Goal: Complete application form

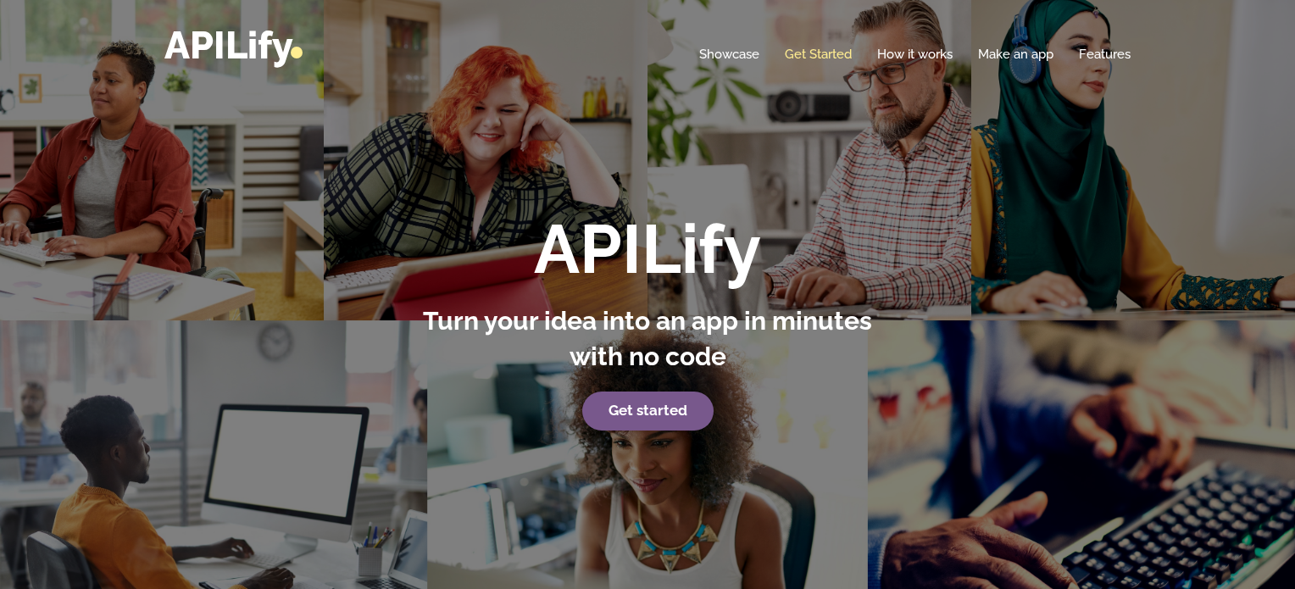
click at [807, 55] on link "Get Started" at bounding box center [818, 54] width 67 height 17
click at [893, 55] on link "How it works" at bounding box center [914, 54] width 75 height 17
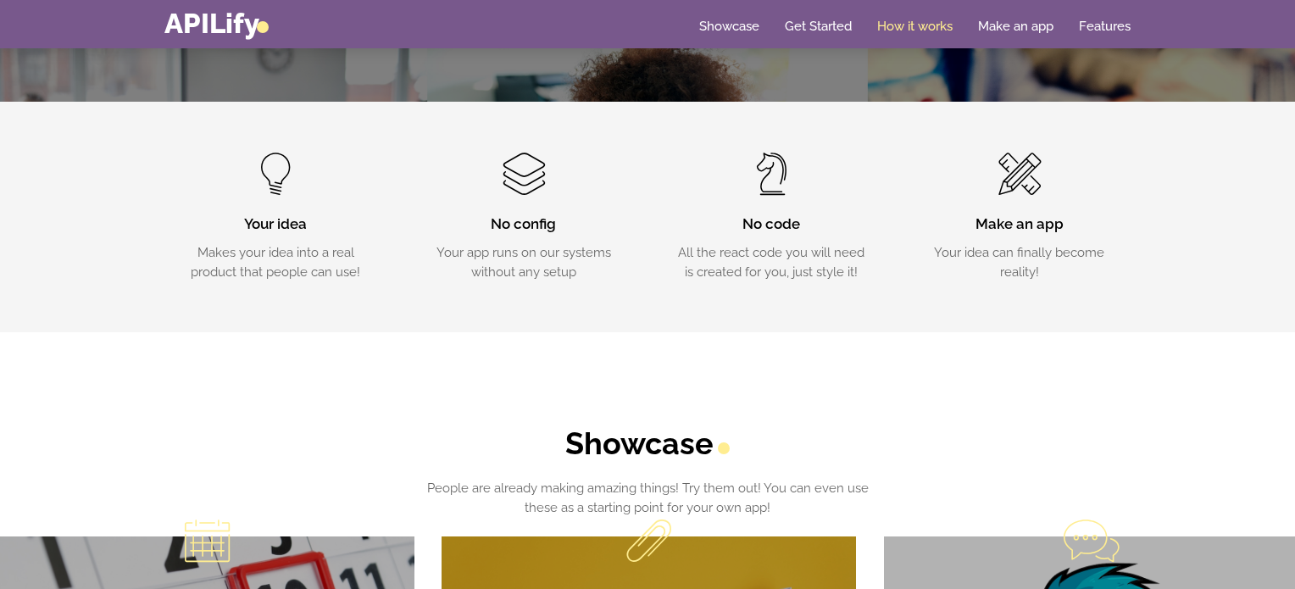
scroll to position [553, 0]
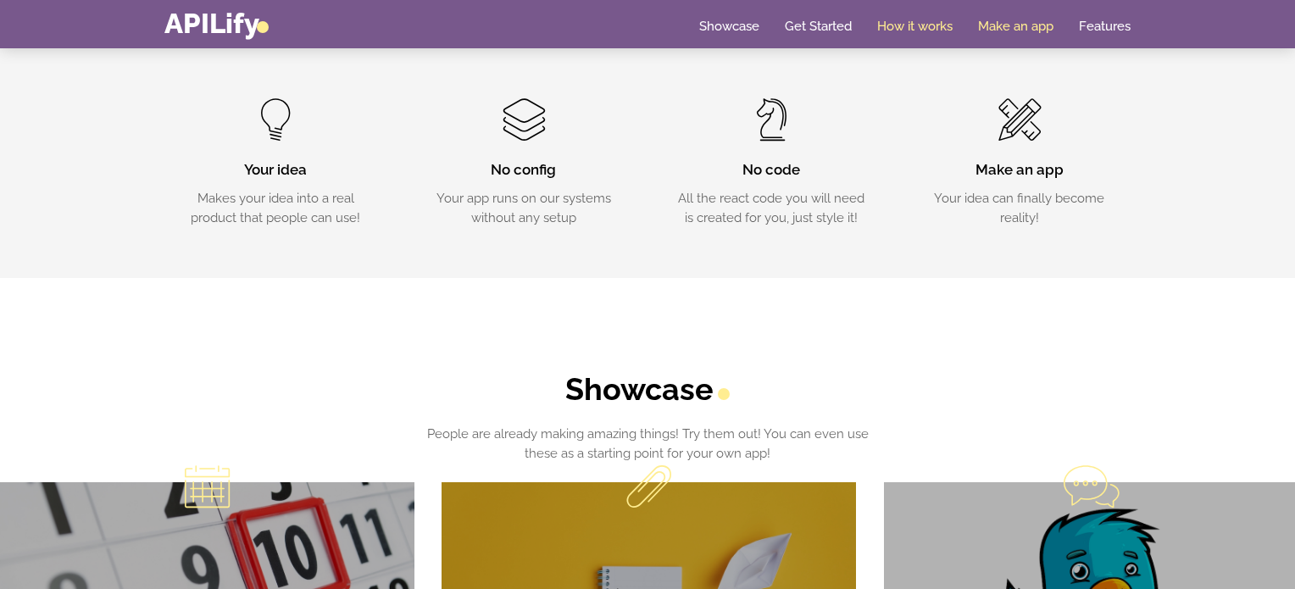
click at [1017, 25] on link "Make an app" at bounding box center [1015, 26] width 75 height 17
click at [1109, 26] on link "Features" at bounding box center [1105, 26] width 52 height 17
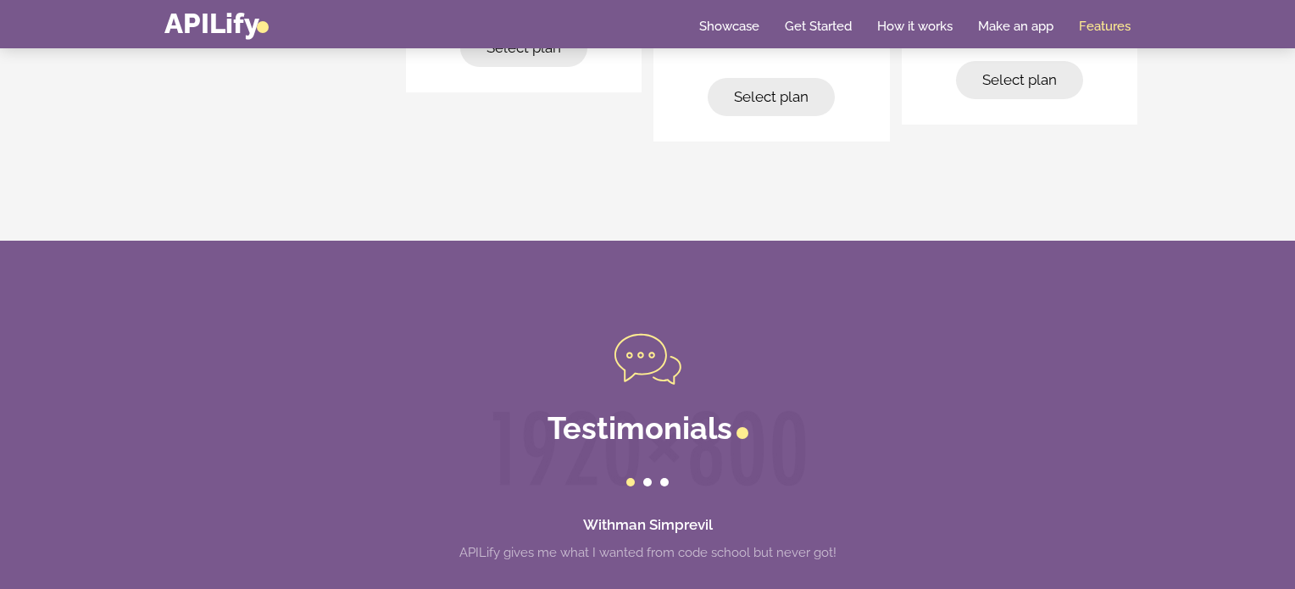
scroll to position [4834, 0]
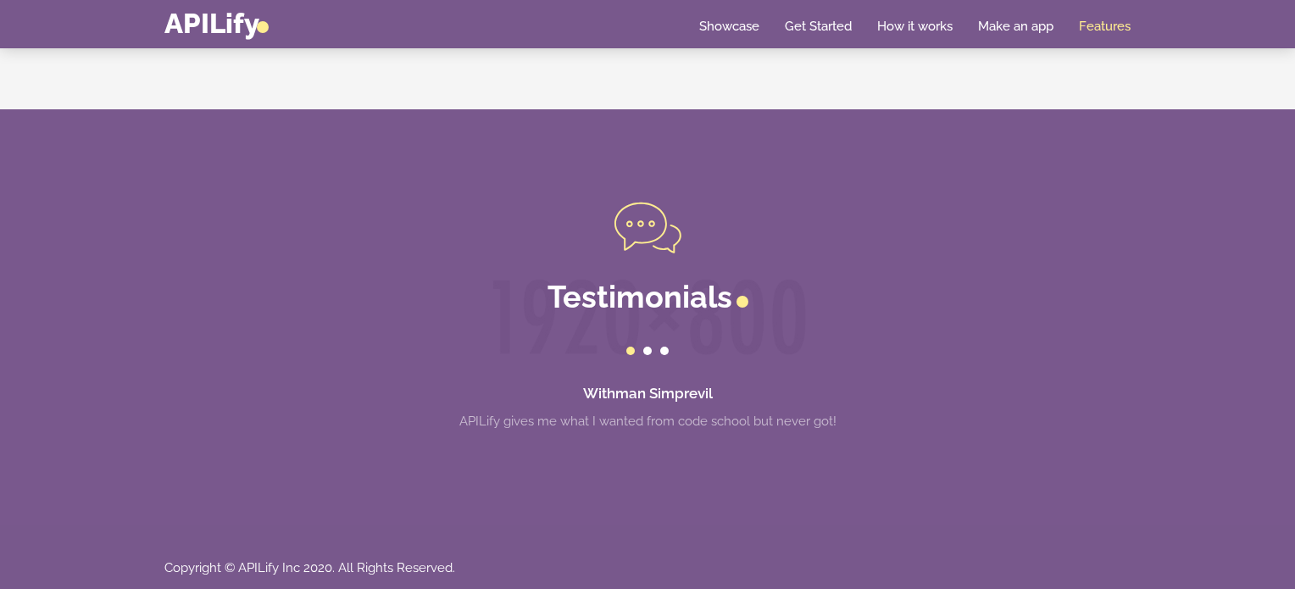
click at [929, 212] on div "Testimonials" at bounding box center [648, 268] width 992 height 130
click at [716, 20] on link "Showcase" at bounding box center [729, 26] width 60 height 17
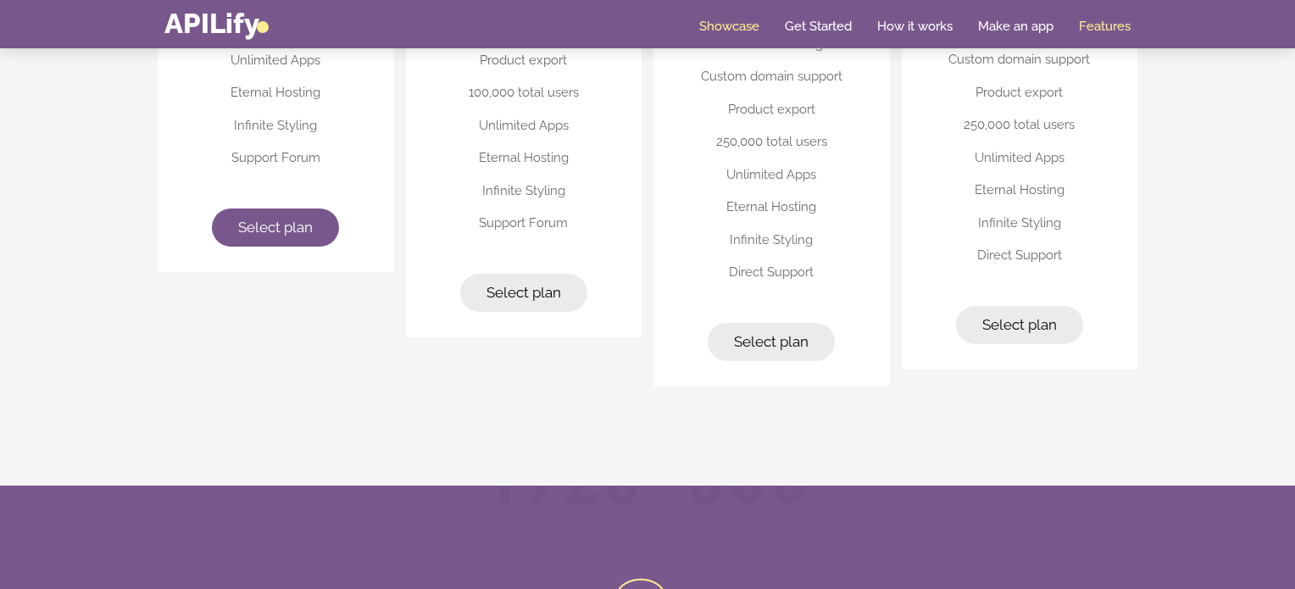
scroll to position [4457, 0]
click at [273, 226] on span "Select plan" at bounding box center [275, 228] width 75 height 17
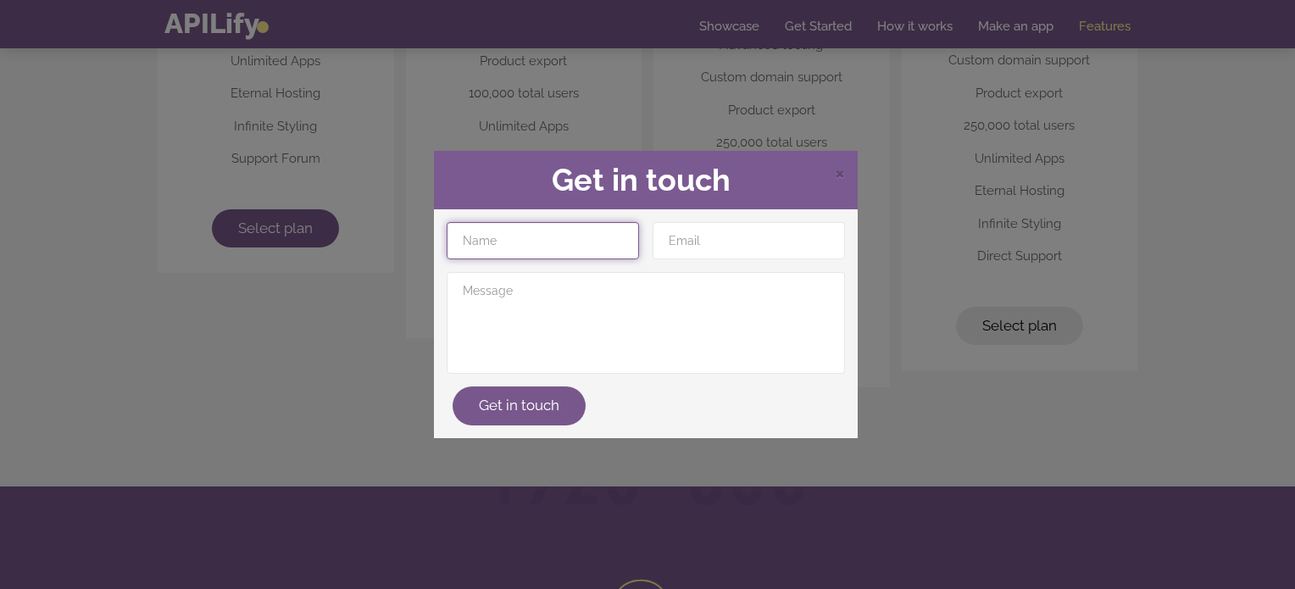
click at [540, 236] on input "text" at bounding box center [543, 240] width 192 height 37
type input "Farhan"
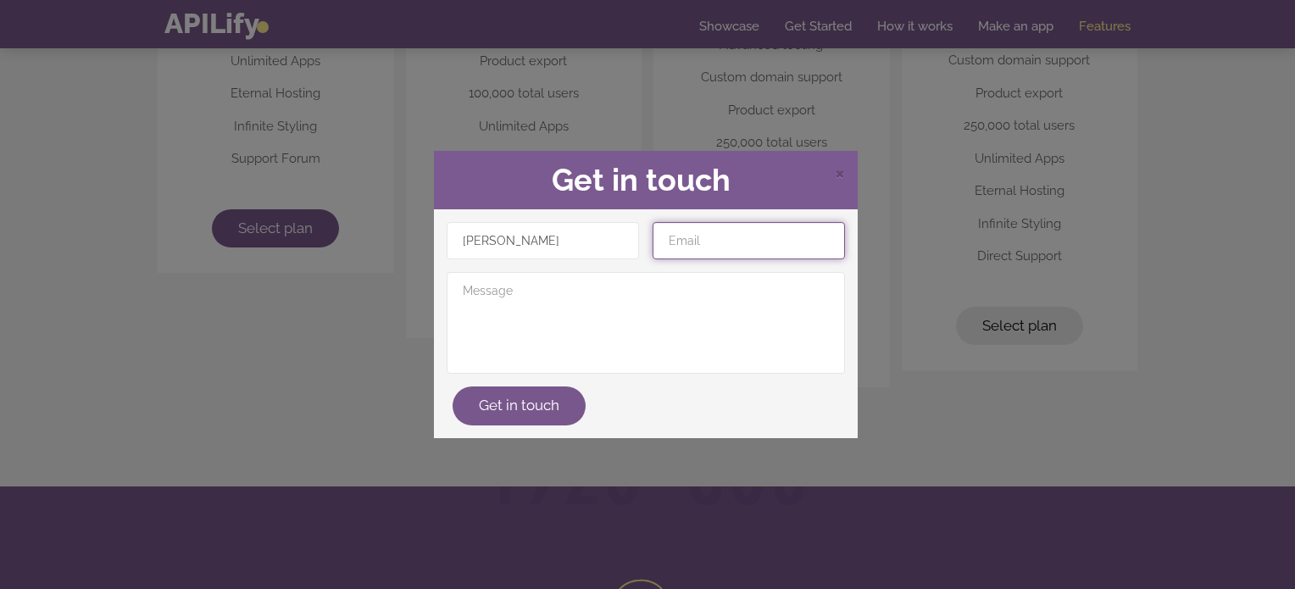
click at [728, 245] on input "email" at bounding box center [749, 240] width 192 height 37
type input "farhan.sheikh@gmail.com"
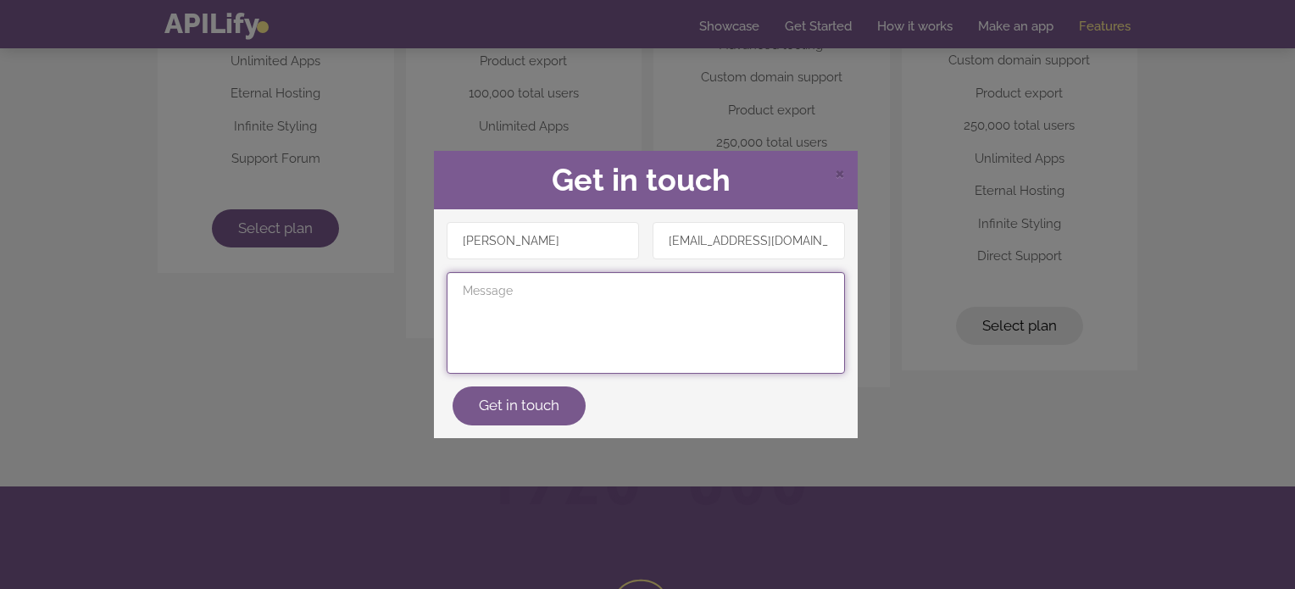
click at [642, 311] on textarea at bounding box center [646, 323] width 398 height 102
type textarea "Lets chat on colab!"
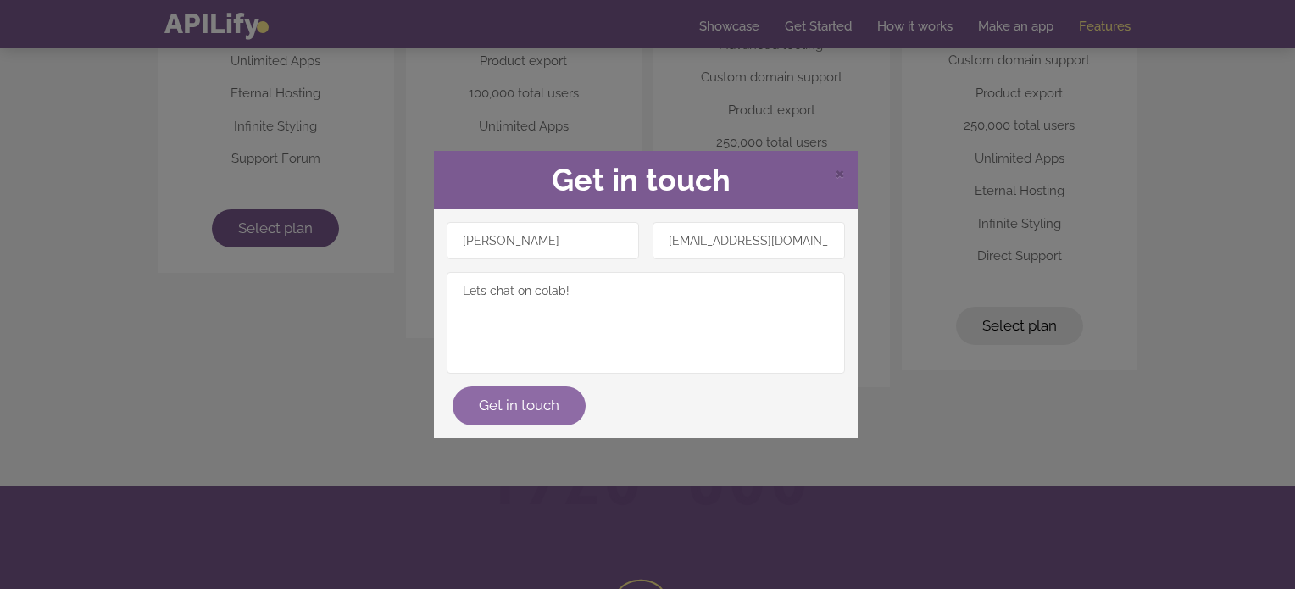
click at [519, 411] on button "Get in touch" at bounding box center [519, 405] width 133 height 39
